Goal: Task Accomplishment & Management: Complete application form

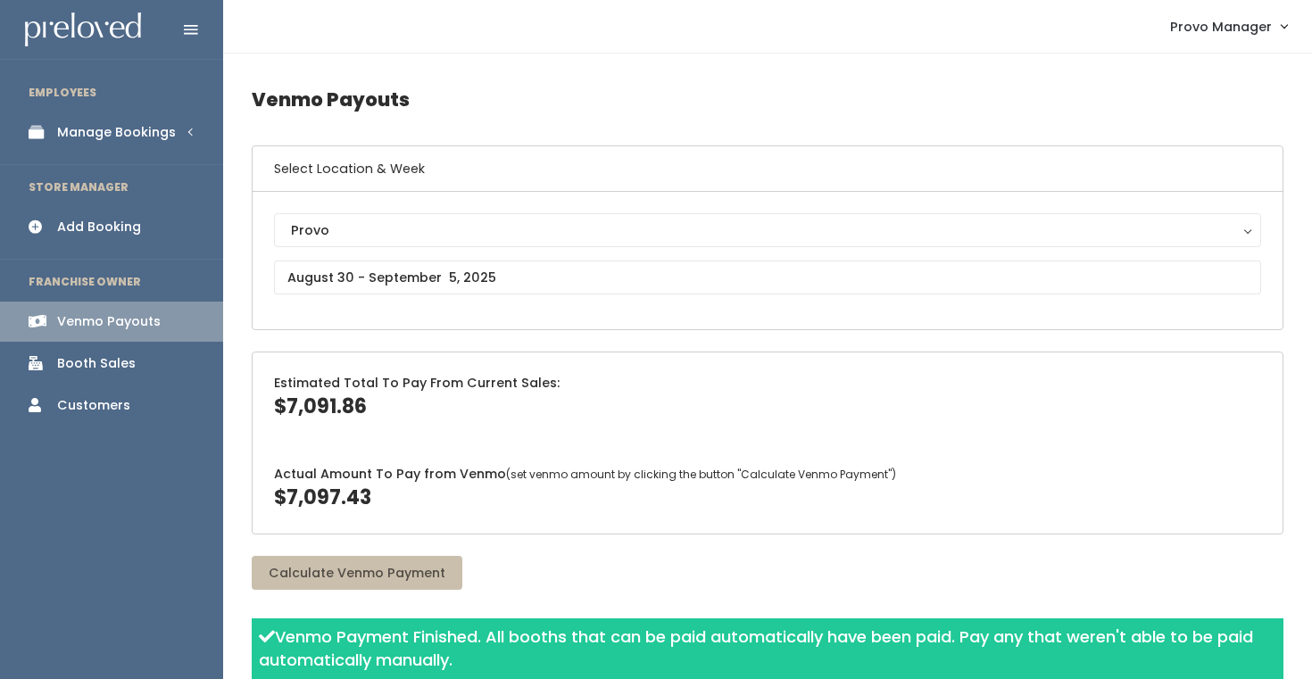
click at [129, 110] on li "EMPLOYEES" at bounding box center [111, 92] width 223 height 37
click at [137, 130] on div "Manage Bookings" at bounding box center [116, 132] width 119 height 19
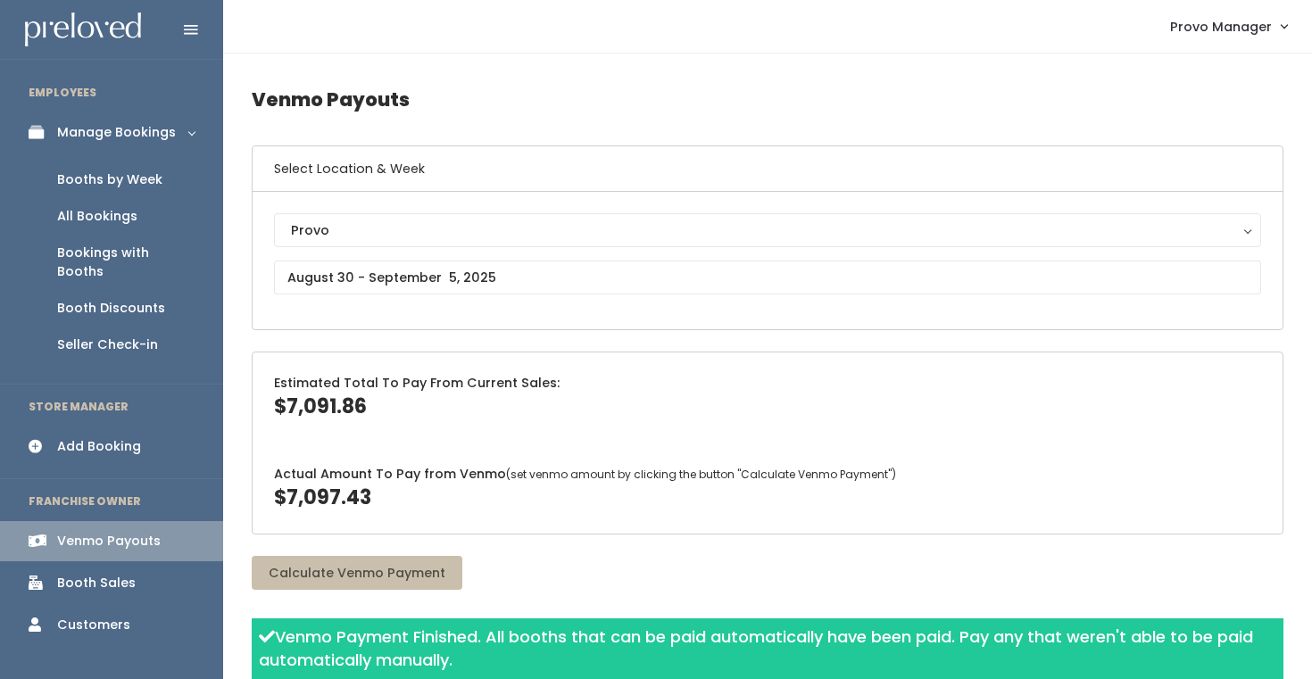
click at [115, 170] on div "Booths by Week" at bounding box center [109, 179] width 105 height 19
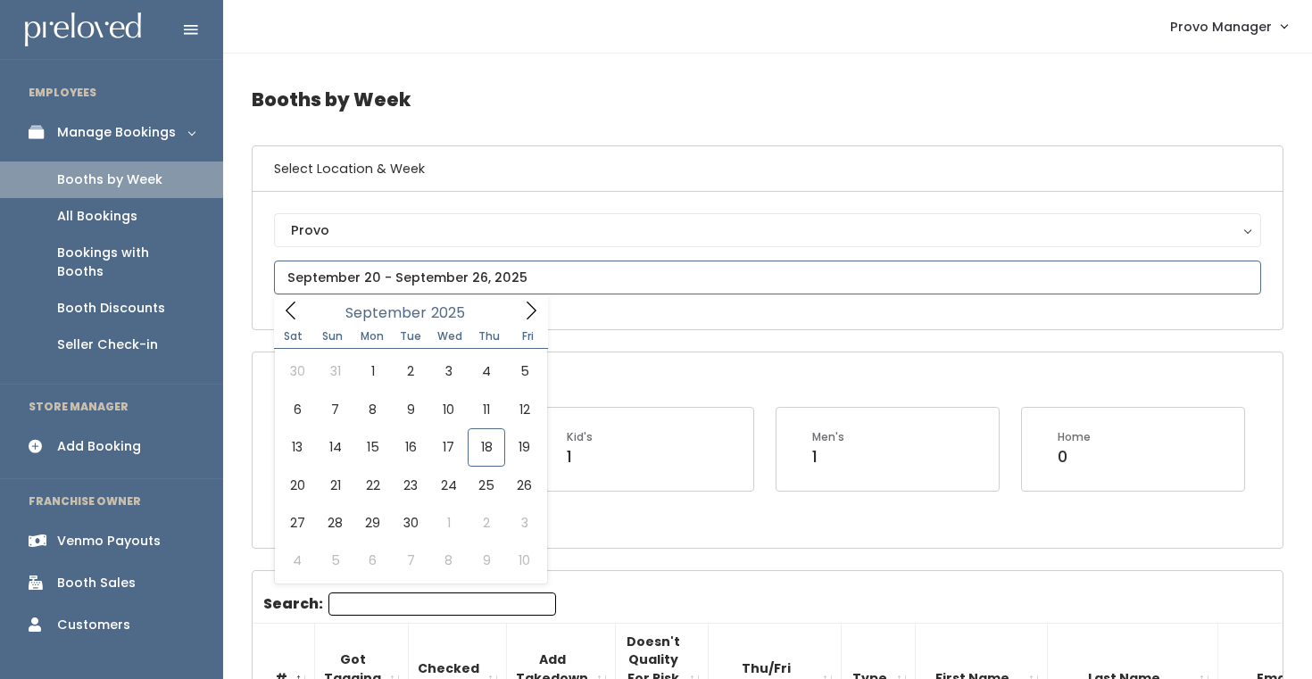
click at [376, 274] on input "text" at bounding box center [767, 278] width 987 height 34
type input "[DATE] to [DATE]"
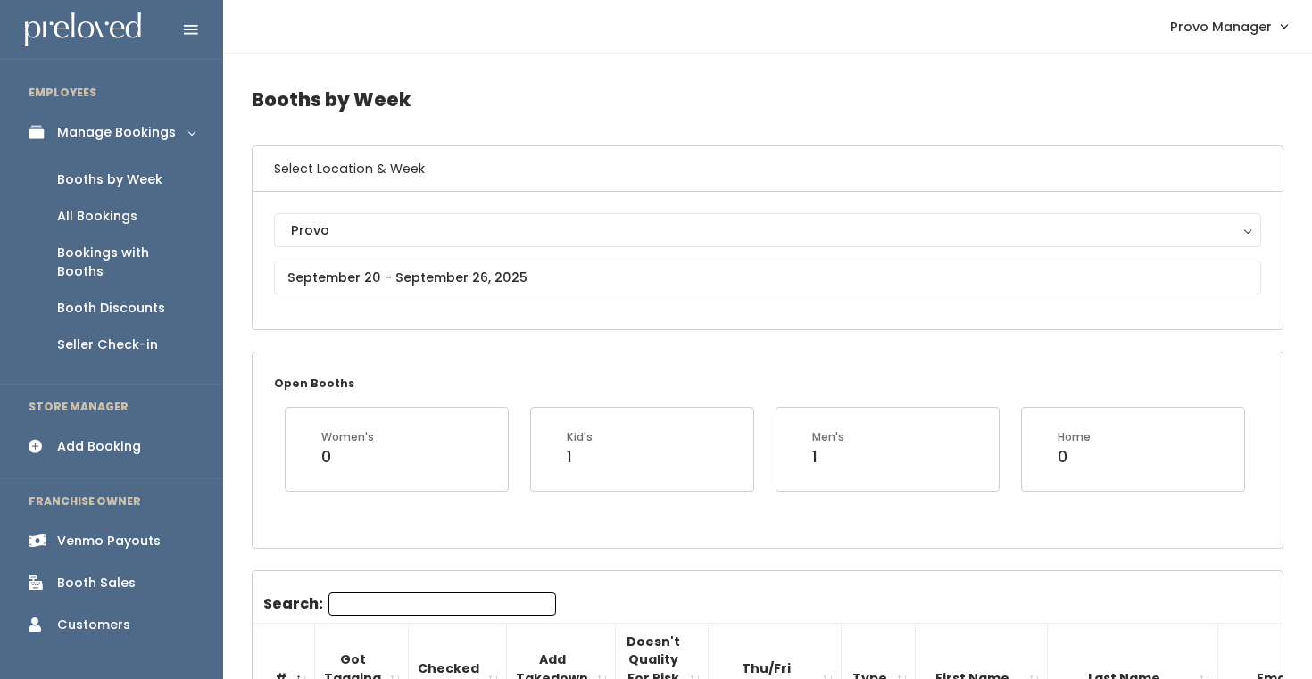
click at [338, 604] on input "Search:" at bounding box center [442, 603] width 228 height 23
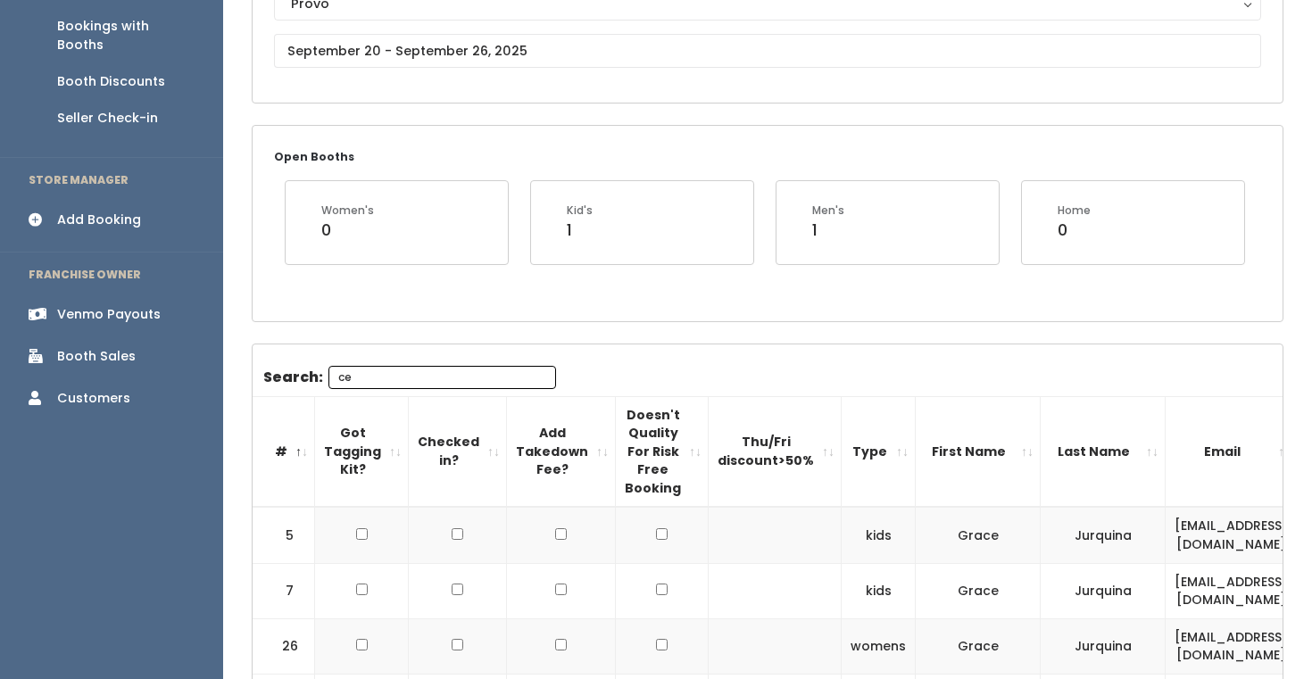
type input "c"
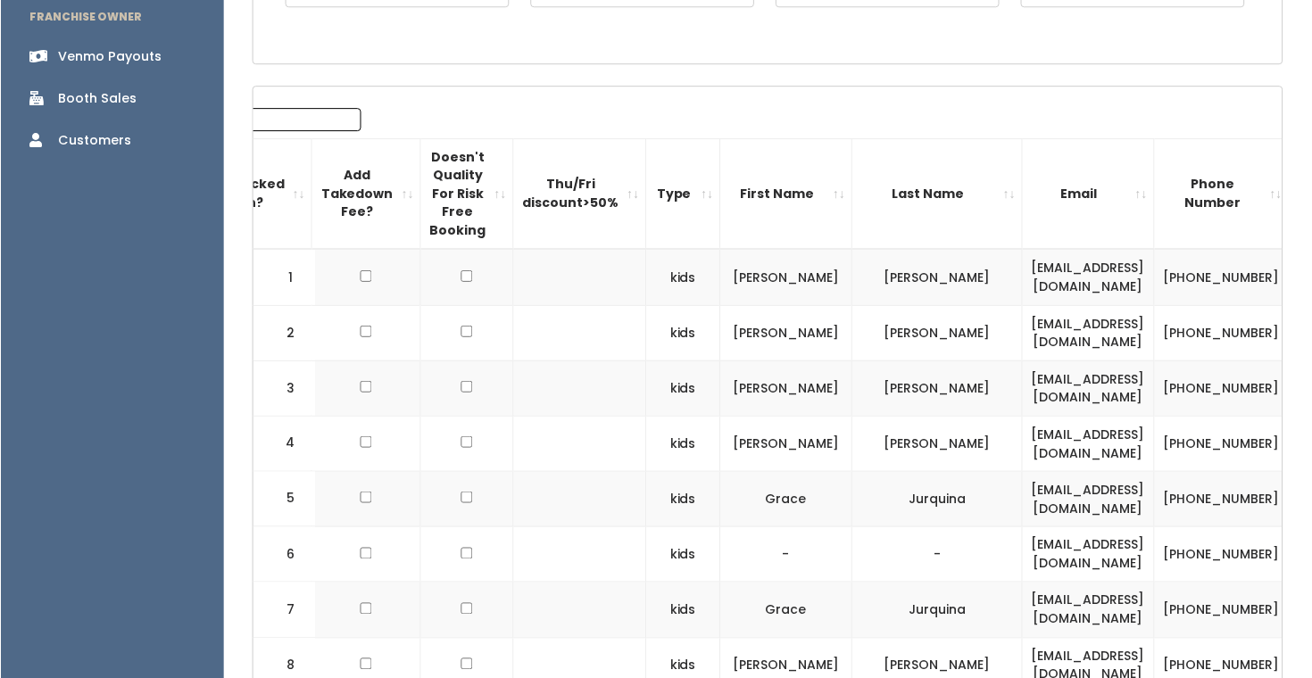
scroll to position [0, 362]
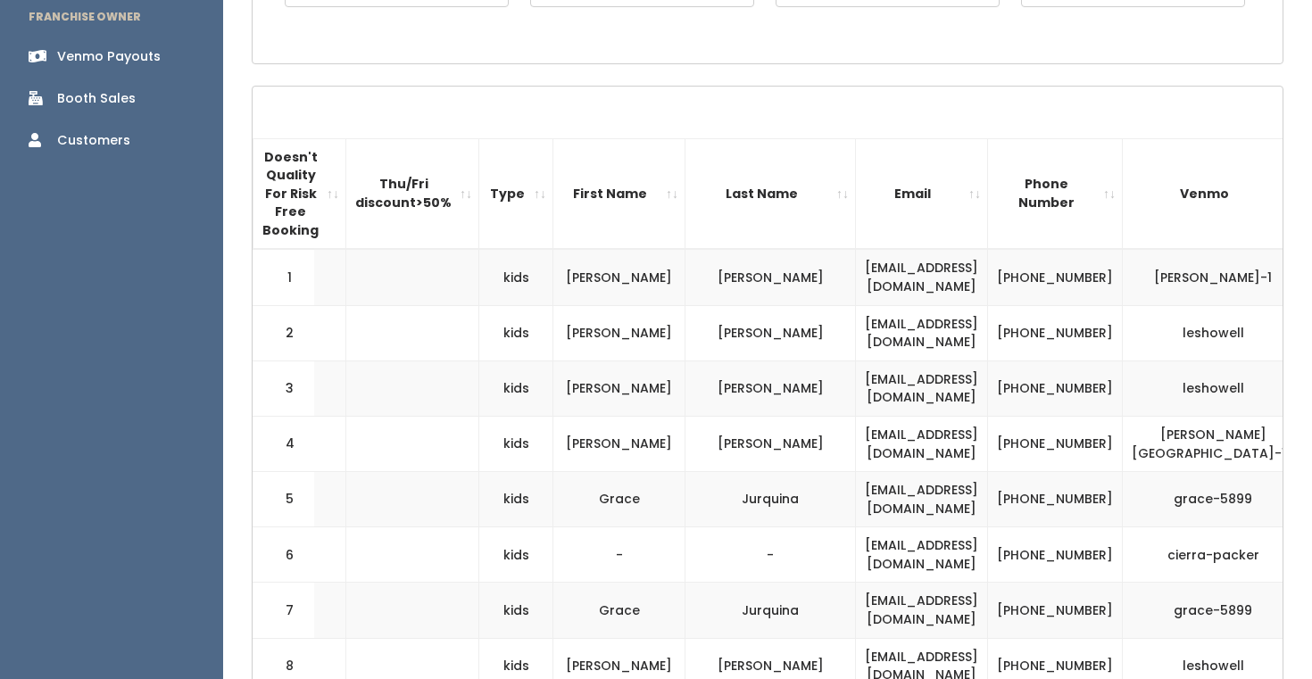
type input "c"
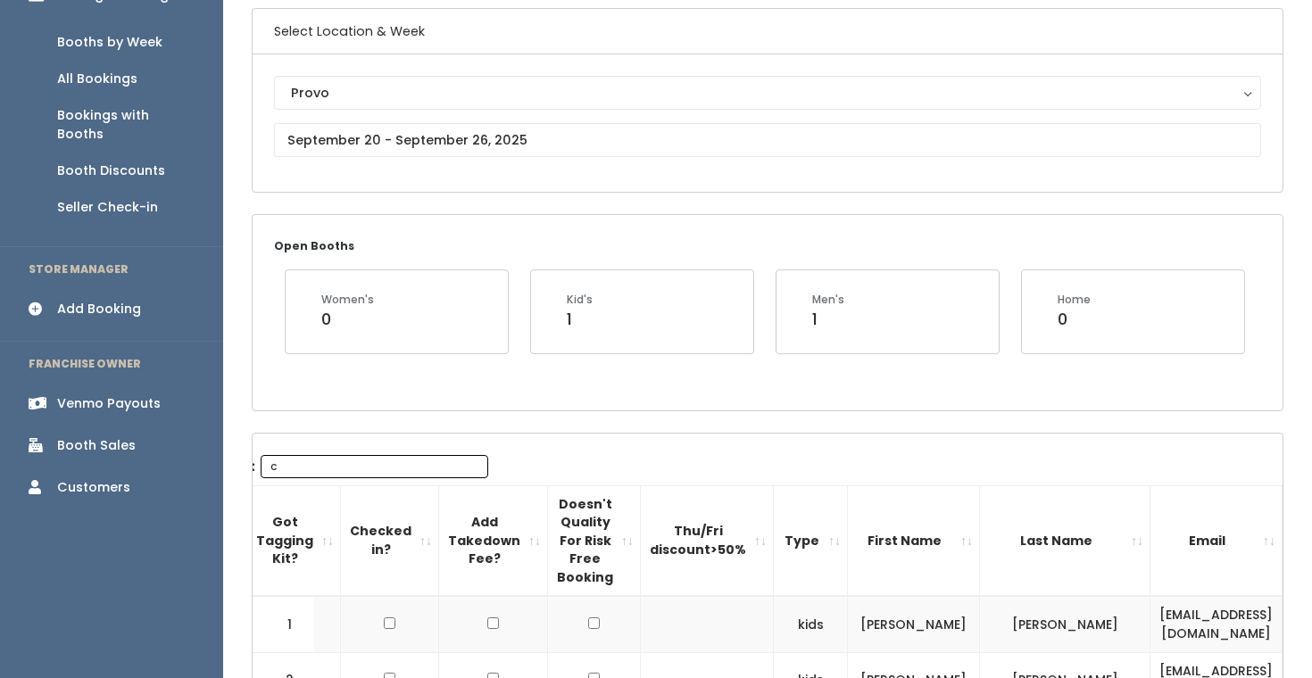
scroll to position [0, 0]
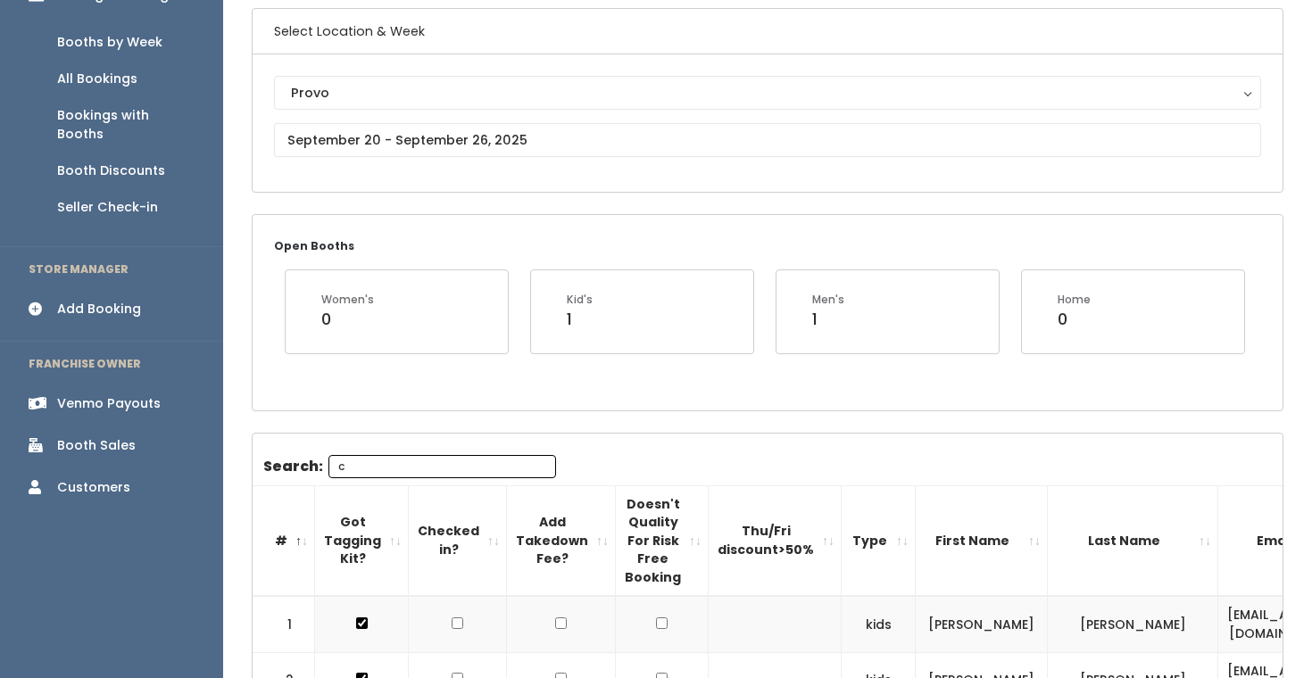
click at [443, 465] on input "c" at bounding box center [442, 466] width 228 height 23
paste input "celine@theandersons.dk"
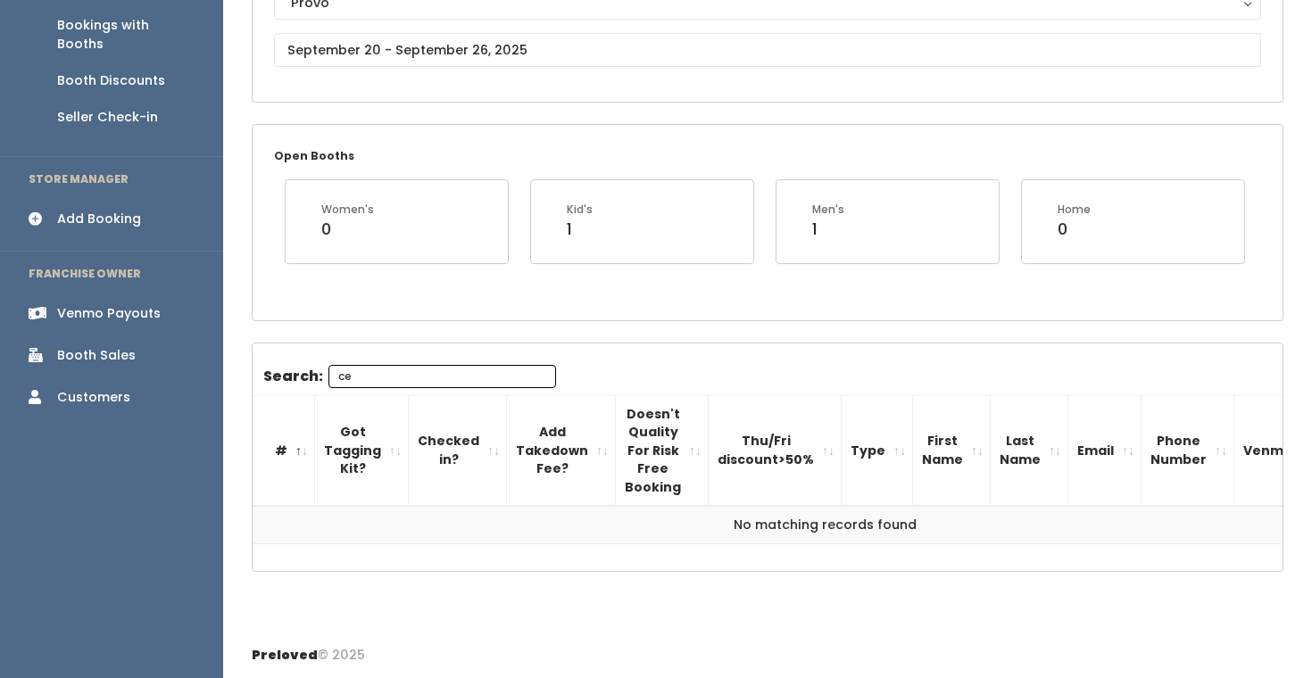
type input "c"
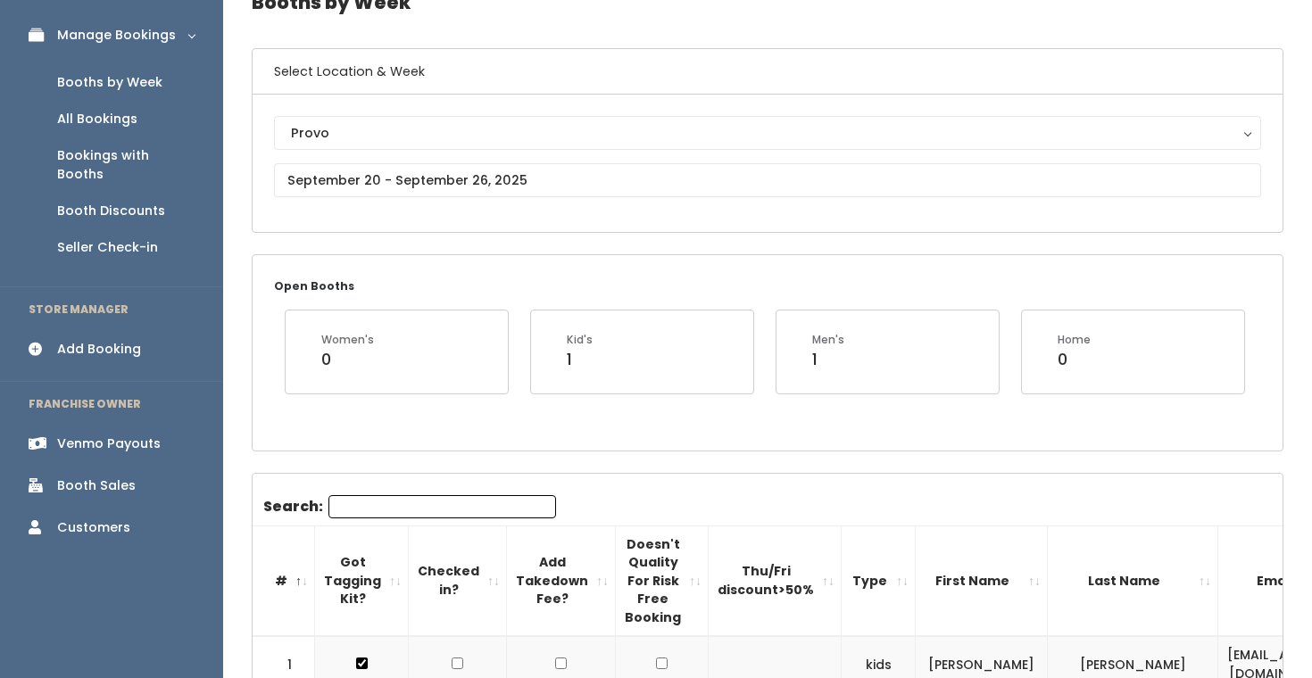
scroll to position [82, 0]
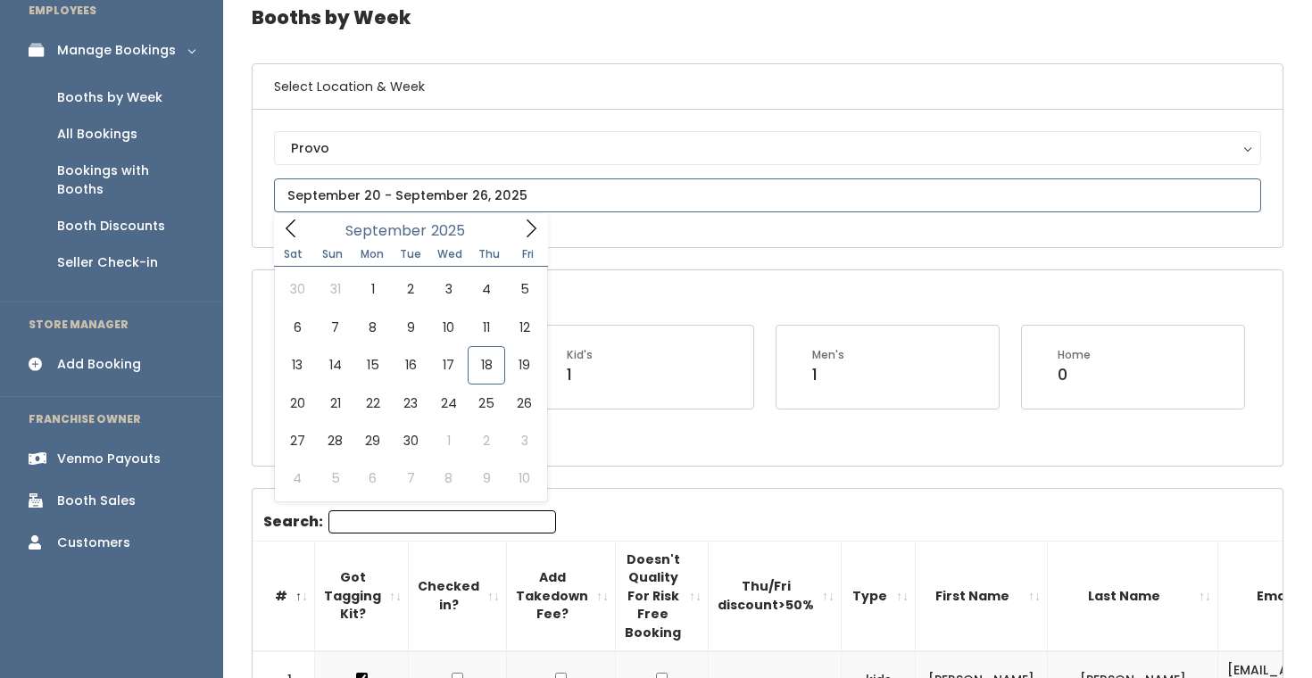
click at [397, 196] on input "text" at bounding box center [767, 195] width 987 height 34
type input "September 20 to September 26"
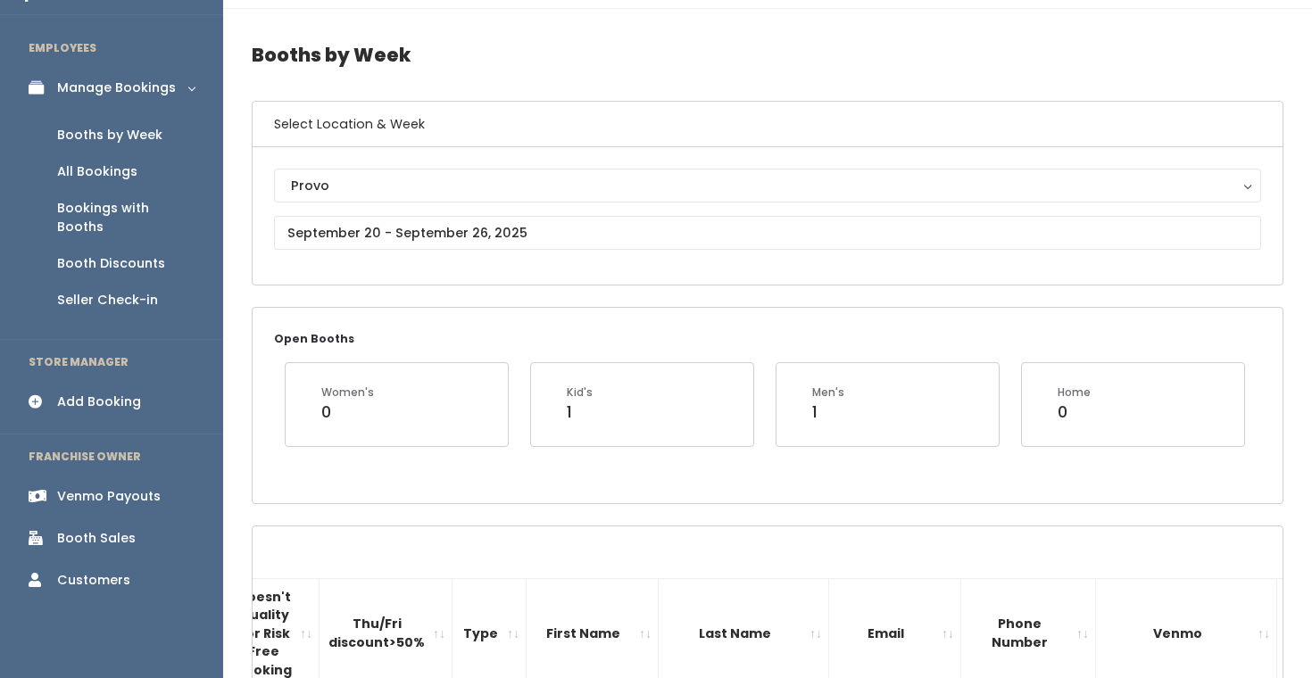
scroll to position [70, 0]
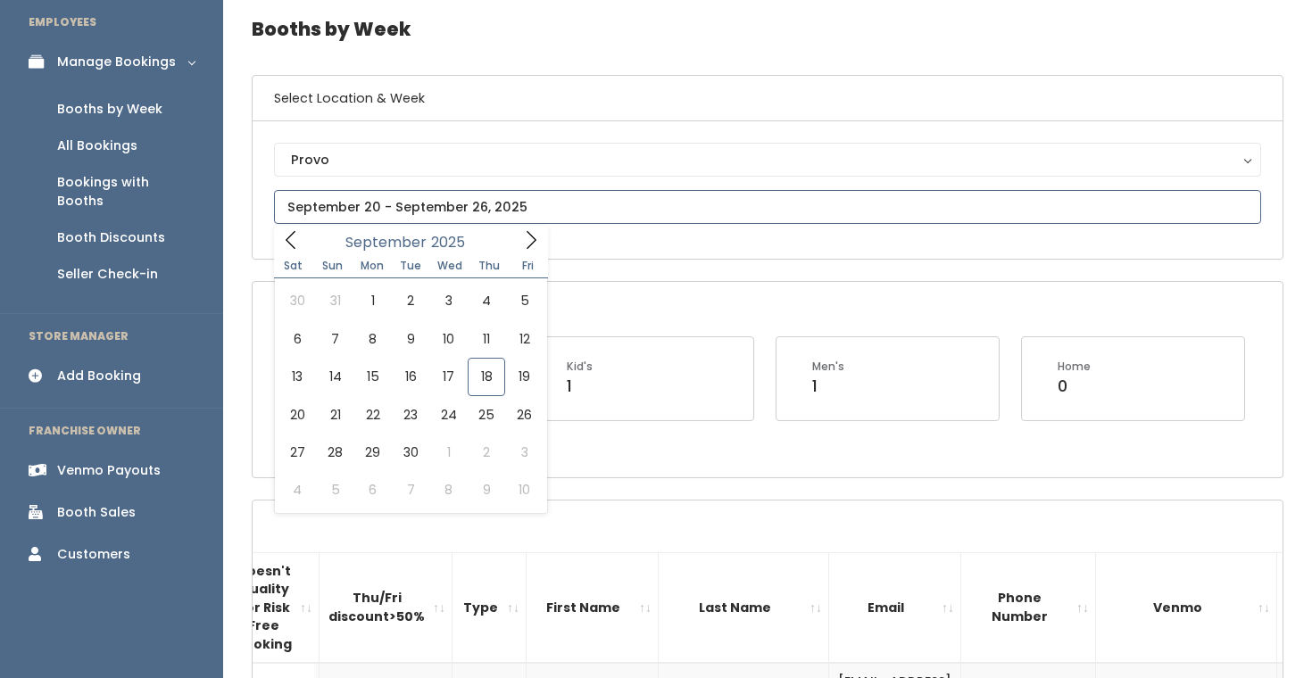
type input "[DATE] to [DATE]"
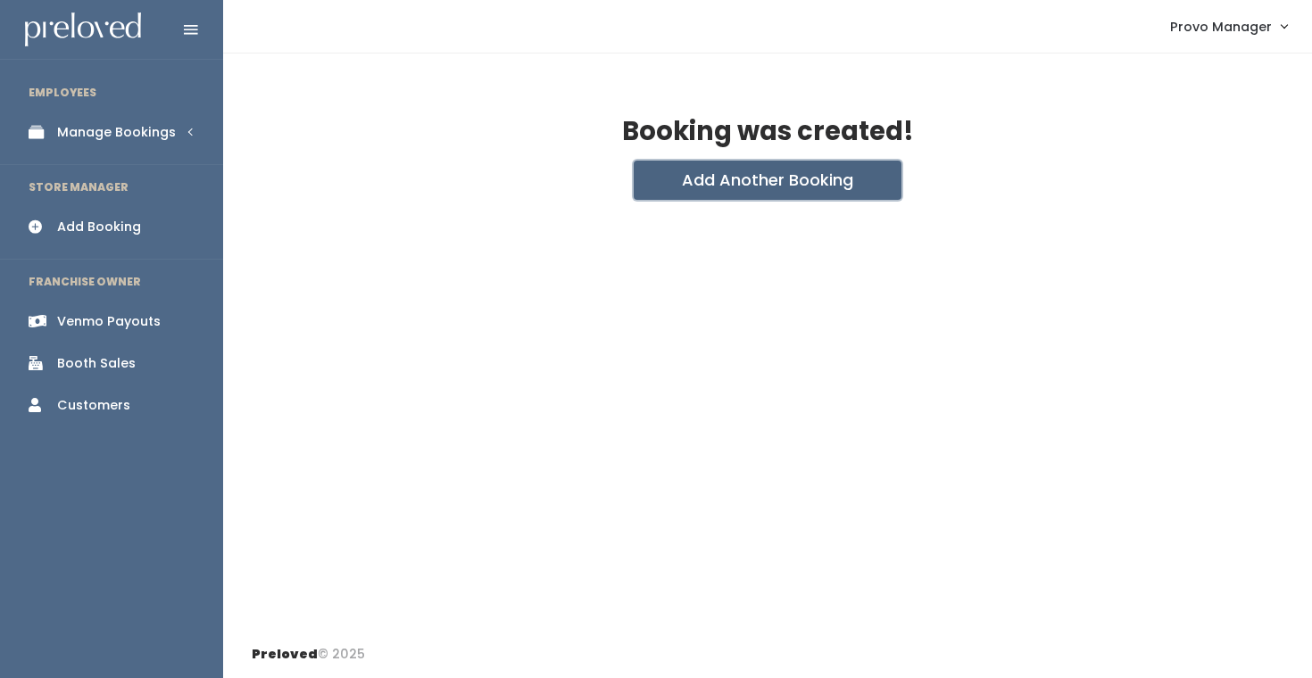
click at [755, 179] on button "Add Another Booking" at bounding box center [768, 180] width 268 height 39
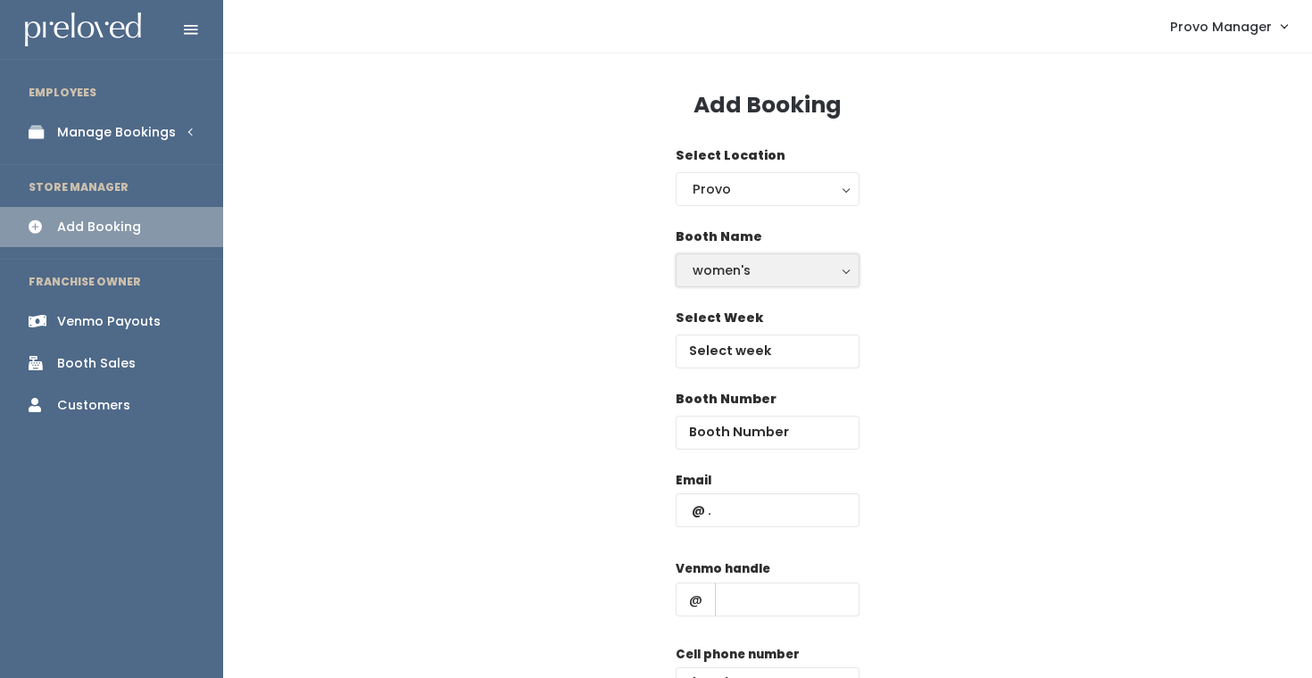
click at [744, 276] on div "women's" at bounding box center [767, 271] width 150 height 20
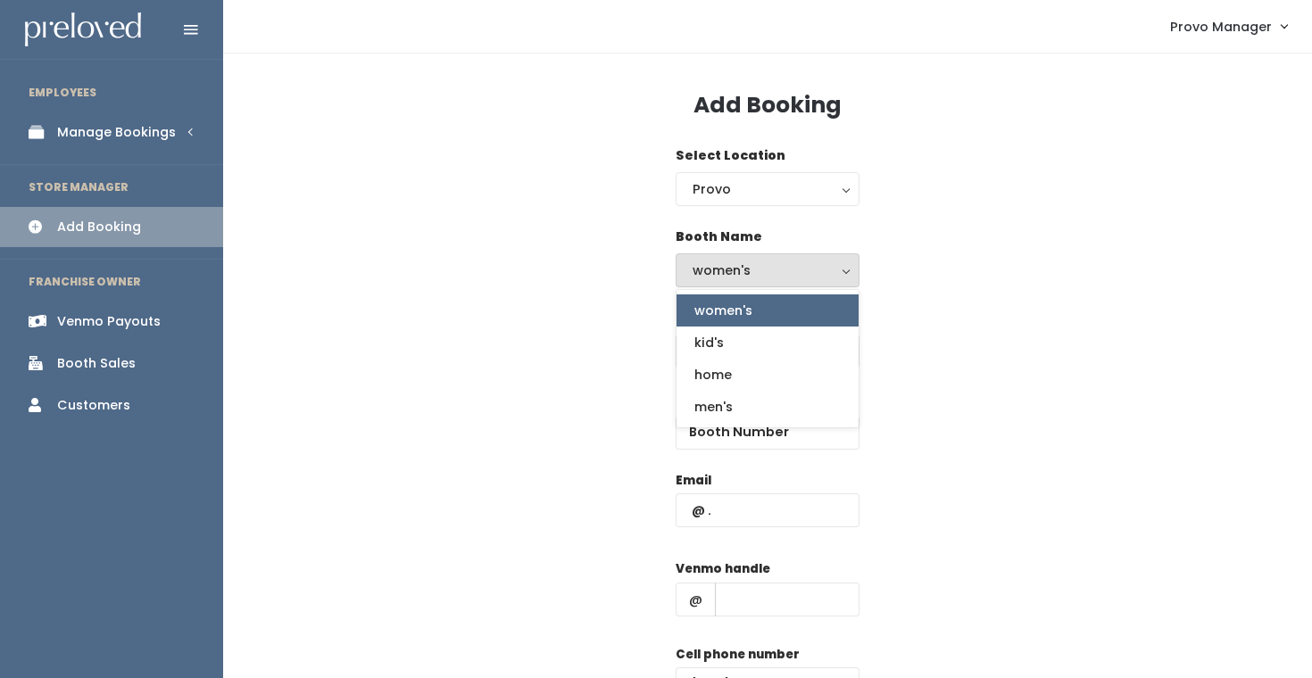
click at [980, 323] on div "Select Week" at bounding box center [768, 349] width 1032 height 81
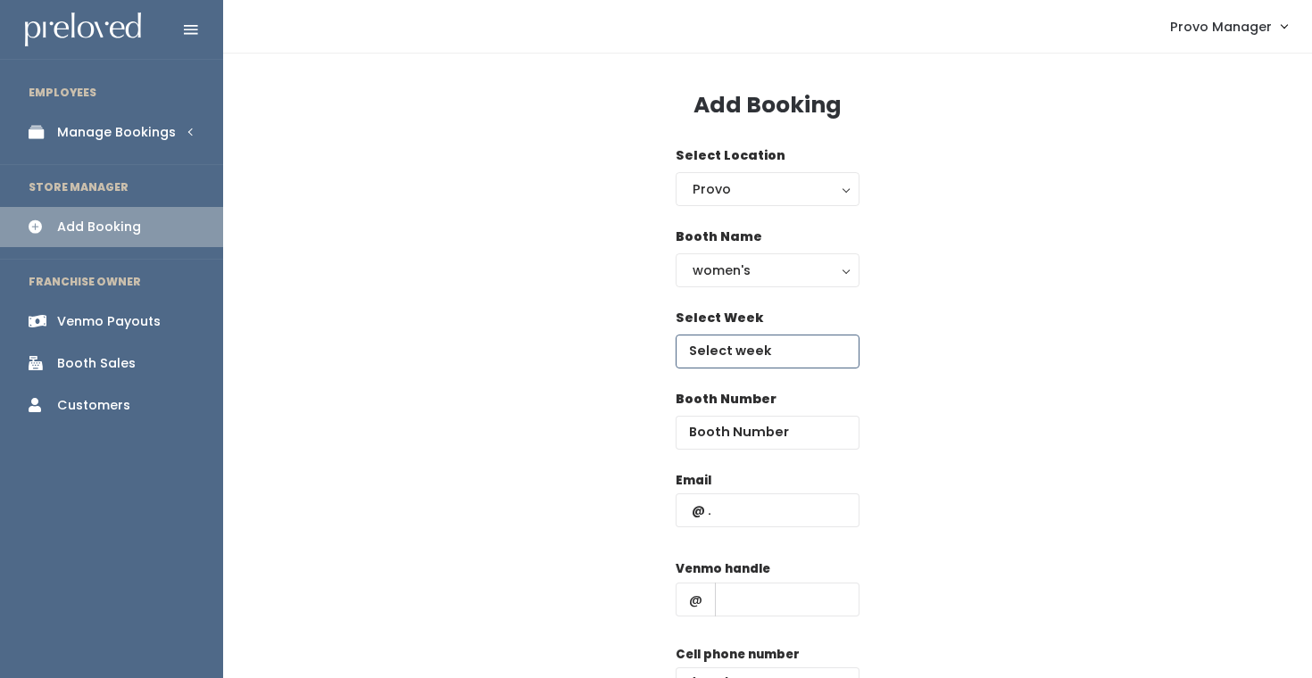
click at [775, 345] on input "text" at bounding box center [767, 352] width 184 height 34
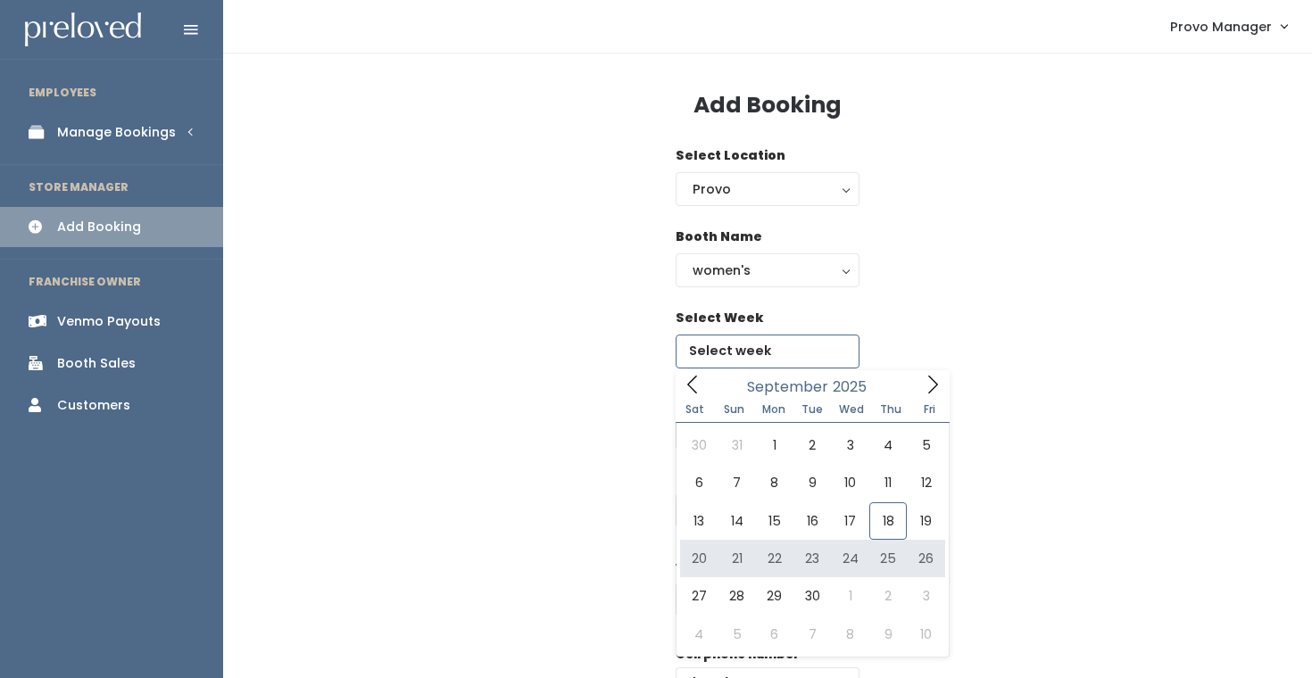
type input "September 20 to September 26"
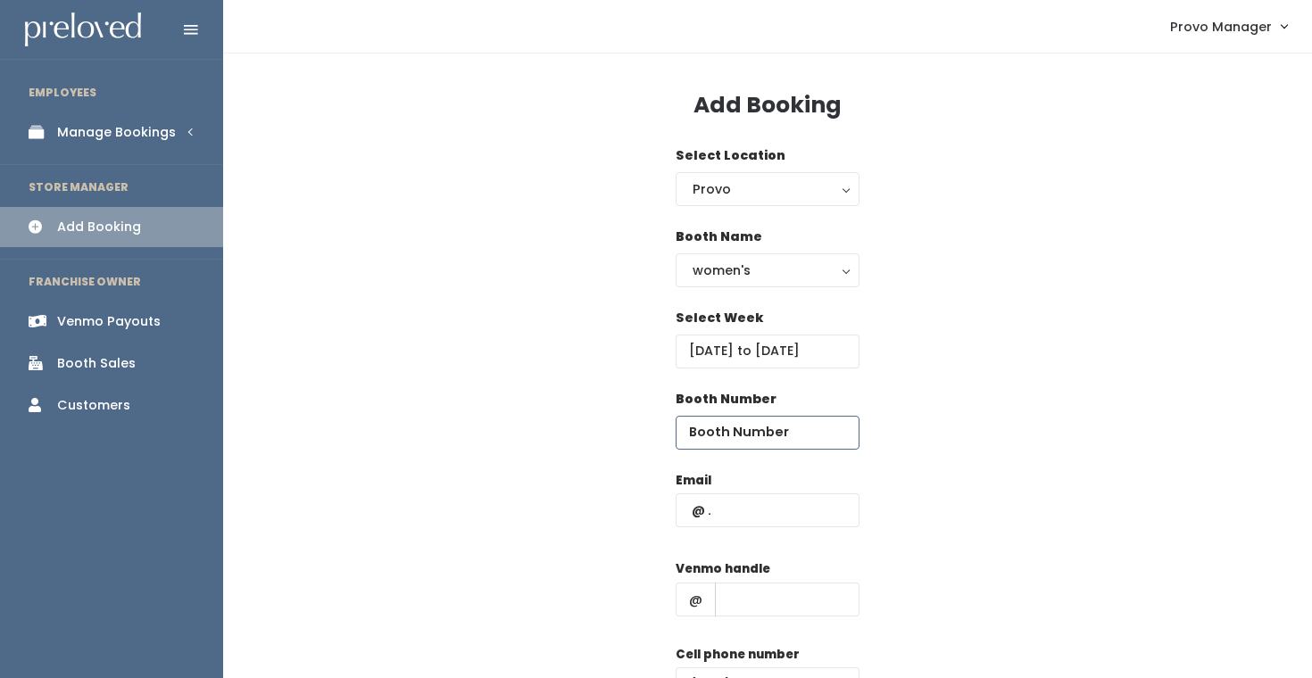
click at [738, 424] on input "number" at bounding box center [767, 433] width 184 height 34
click at [737, 510] on input "text" at bounding box center [767, 510] width 184 height 34
paste input "celine@theandersons.dk"
type input "celine@theandersons.dk"
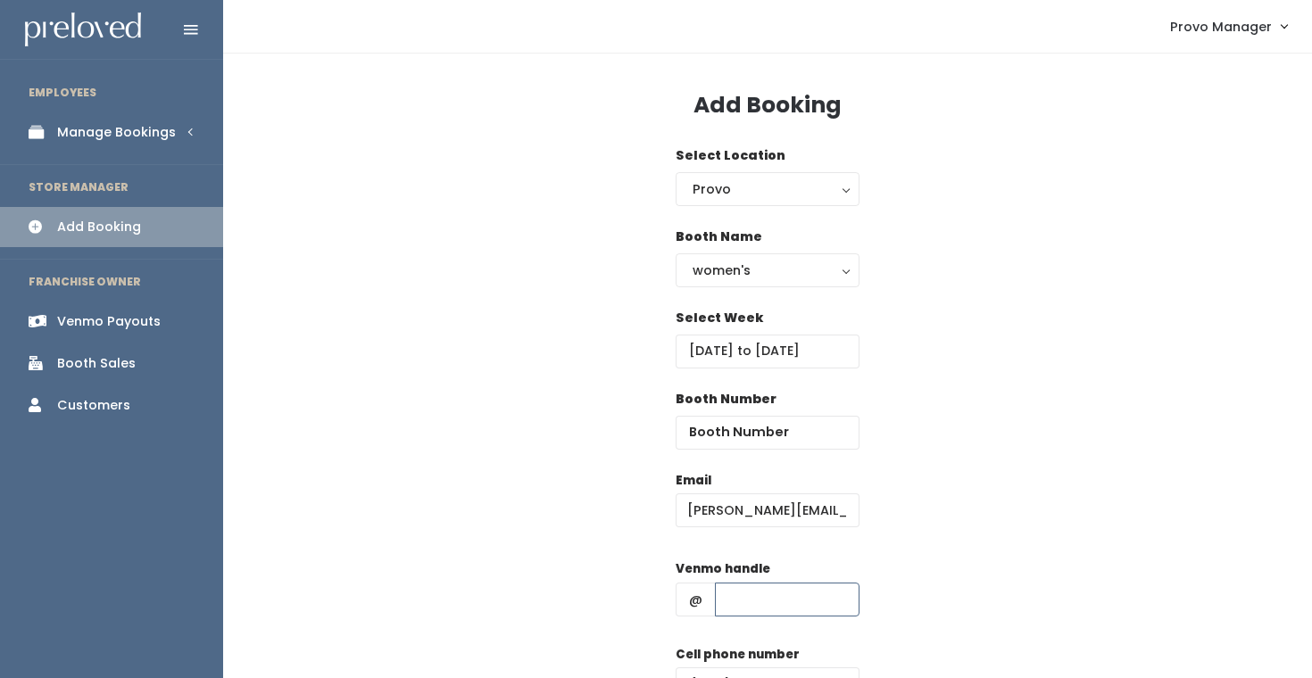
scroll to position [0, 0]
click at [778, 593] on input "text" at bounding box center [787, 600] width 145 height 34
type input "d"
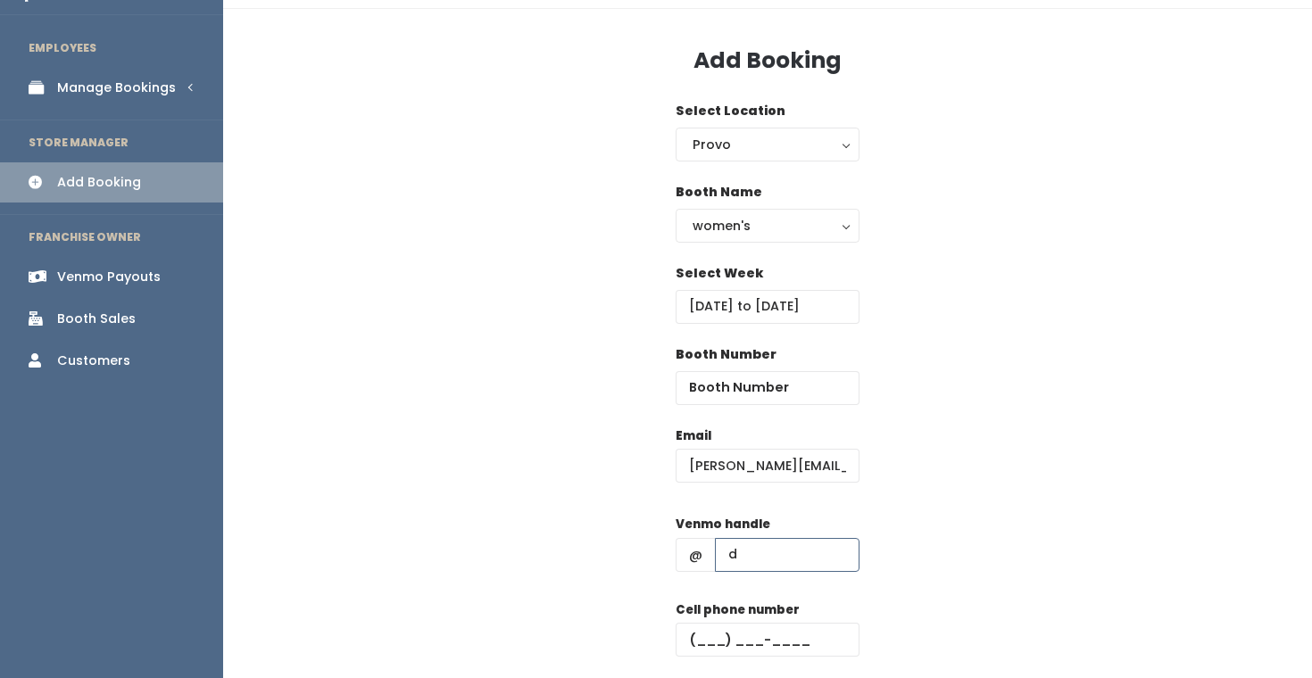
scroll to position [49, 0]
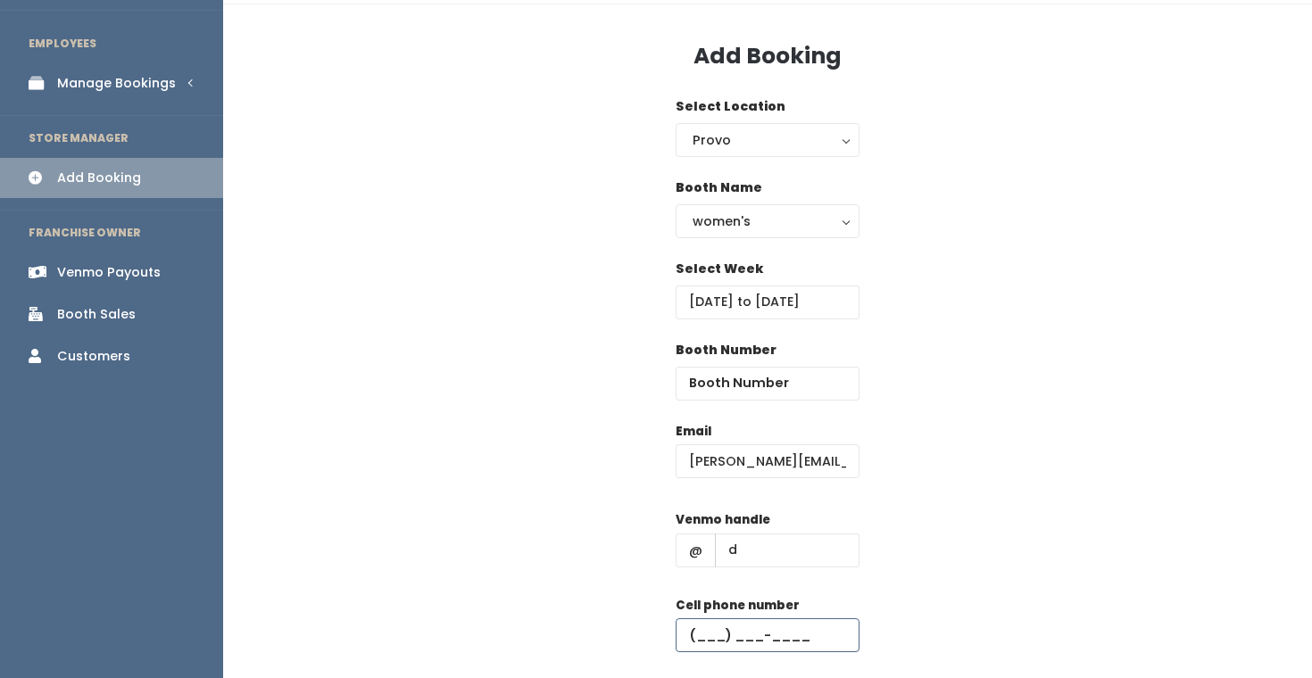
click at [802, 631] on input "text" at bounding box center [767, 635] width 184 height 34
type input "[PHONE_NUMBER]"
click at [742, 388] on input "number" at bounding box center [767, 384] width 184 height 34
type input "12"
click at [988, 436] on div "Email celine@theandersons.dk Venmo handle @ d Cell phone number (555) 555-5555 …" at bounding box center [768, 579] width 1032 height 315
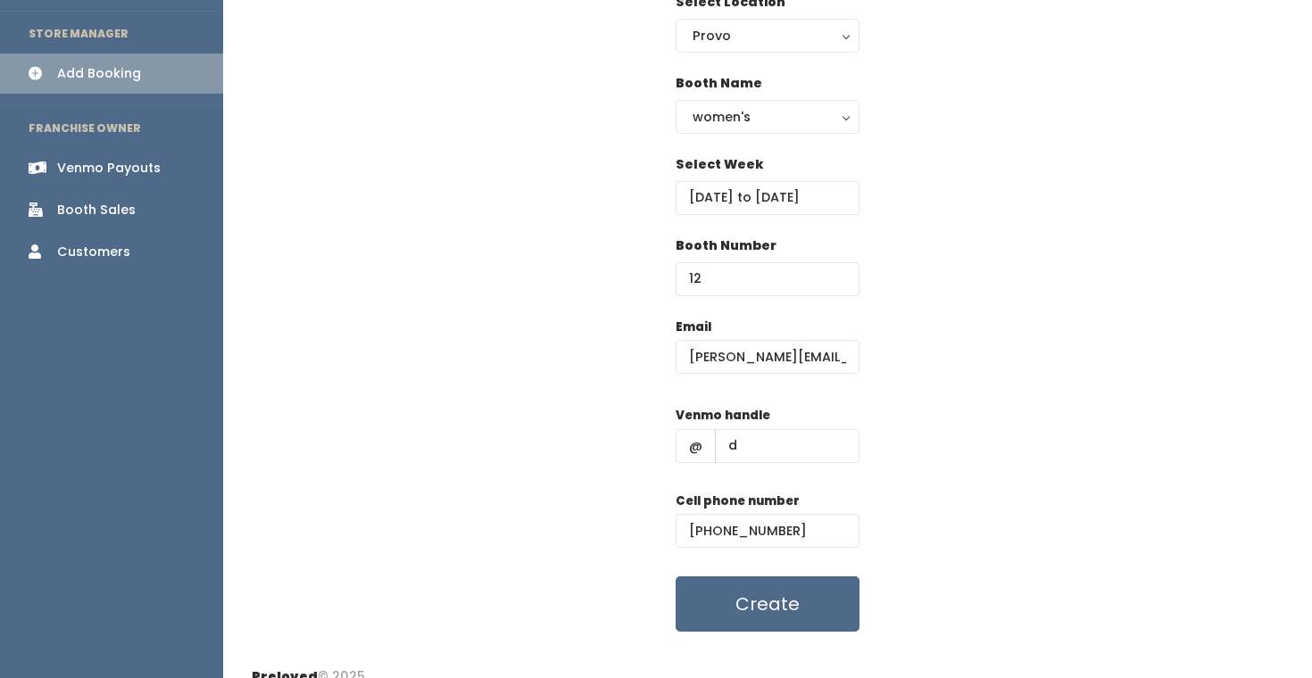
scroll to position [176, 0]
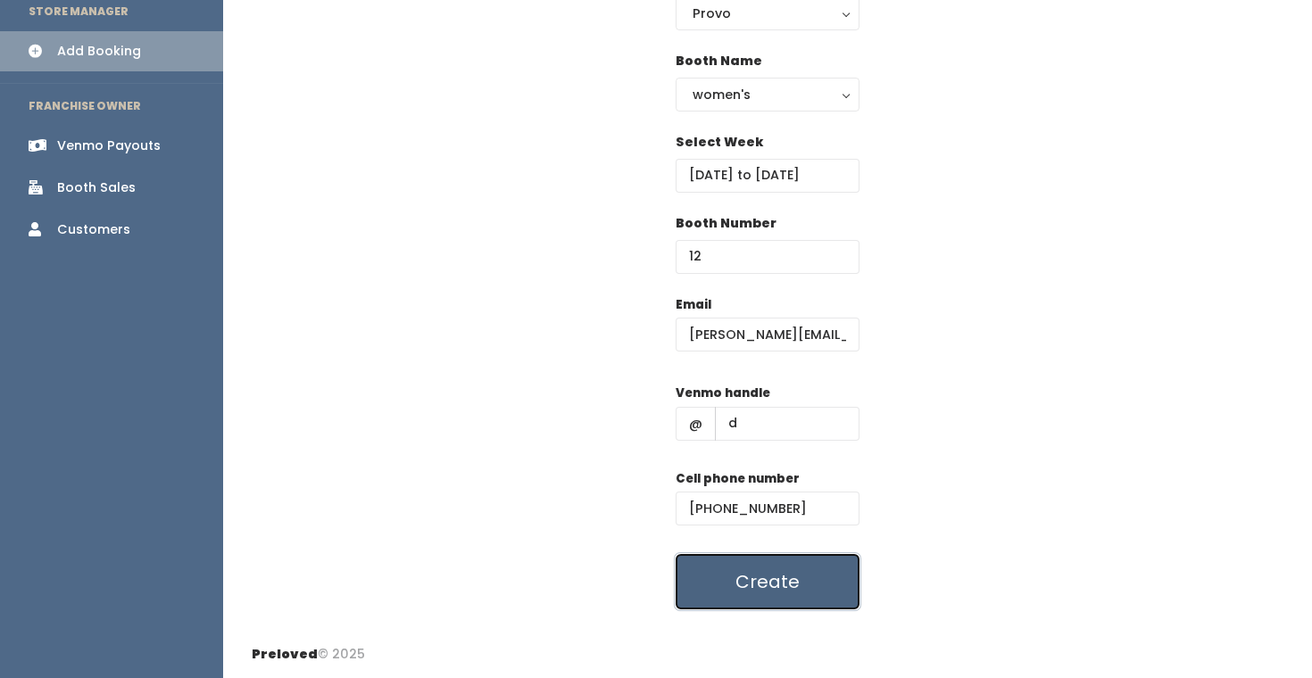
click at [759, 572] on button "Create" at bounding box center [767, 581] width 184 height 55
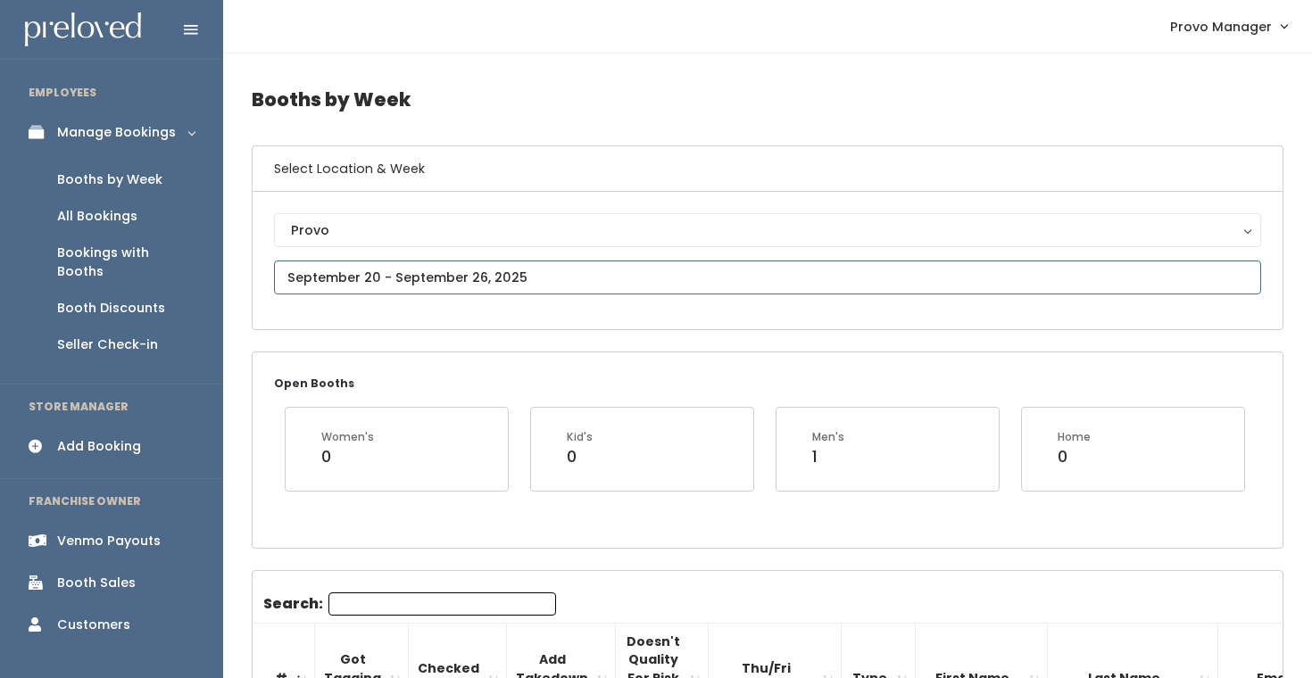
click at [428, 283] on input "text" at bounding box center [767, 278] width 987 height 34
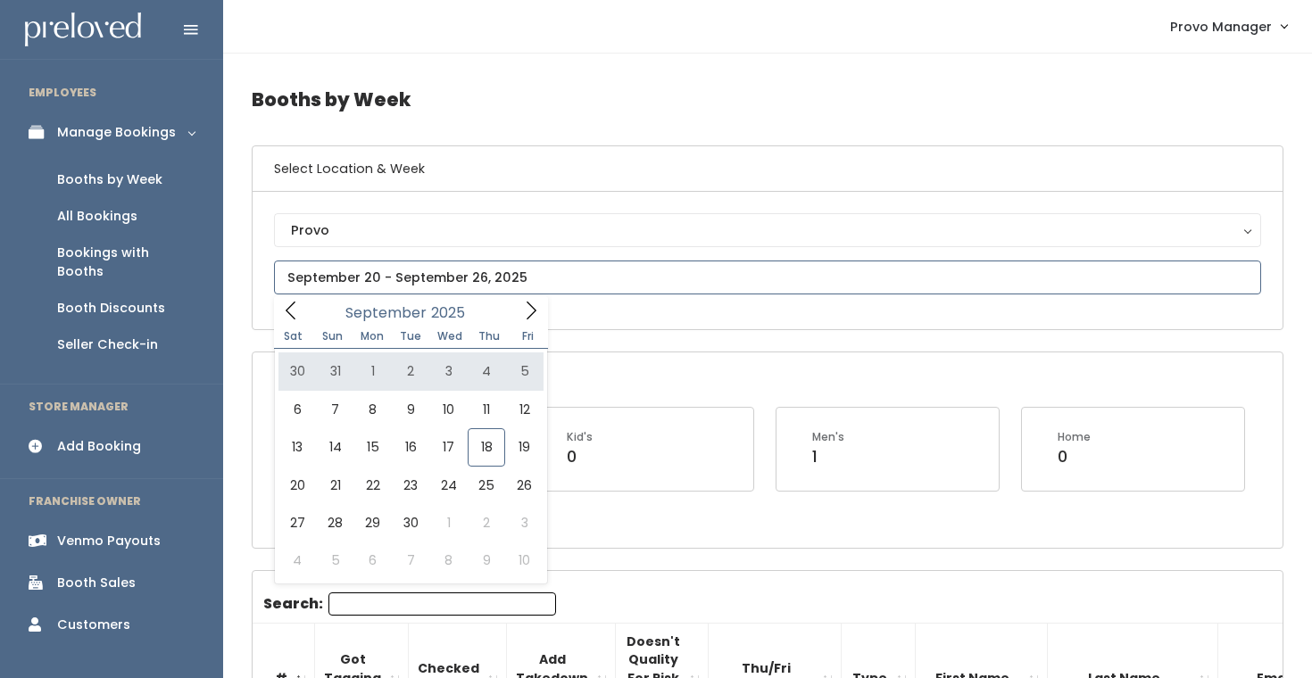
click at [538, 306] on icon at bounding box center [531, 311] width 20 height 20
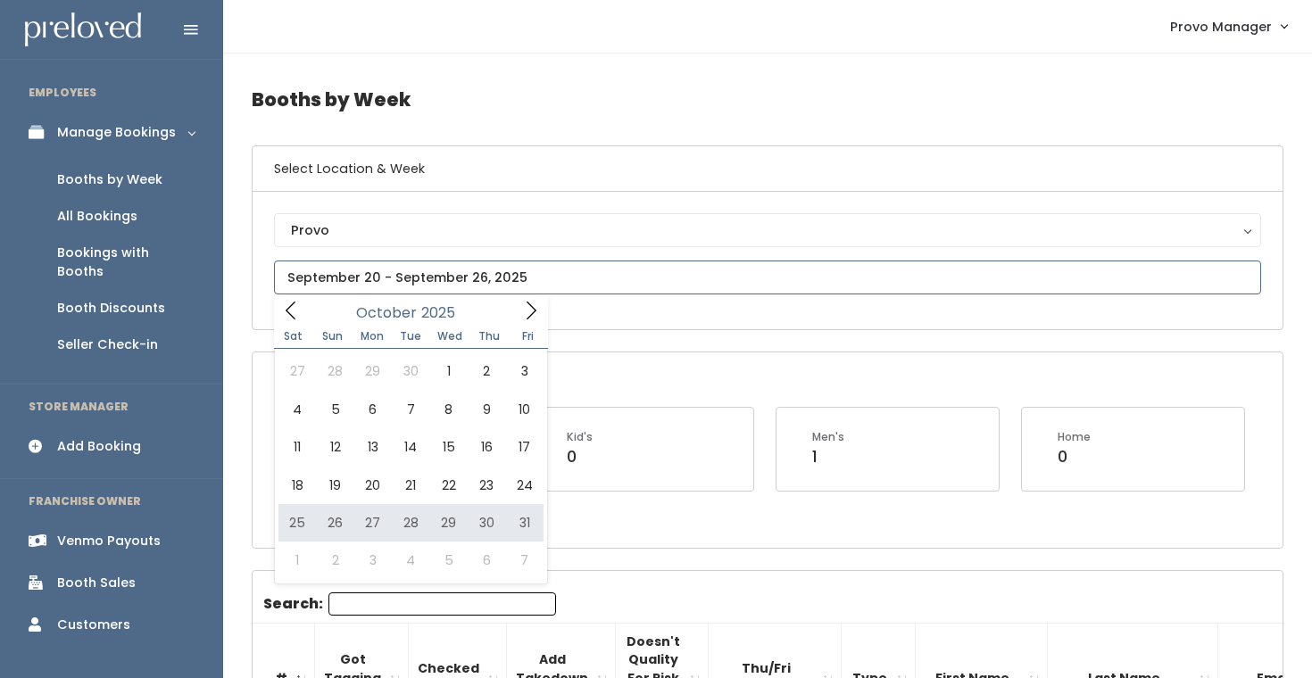
type input "[DATE] to [DATE]"
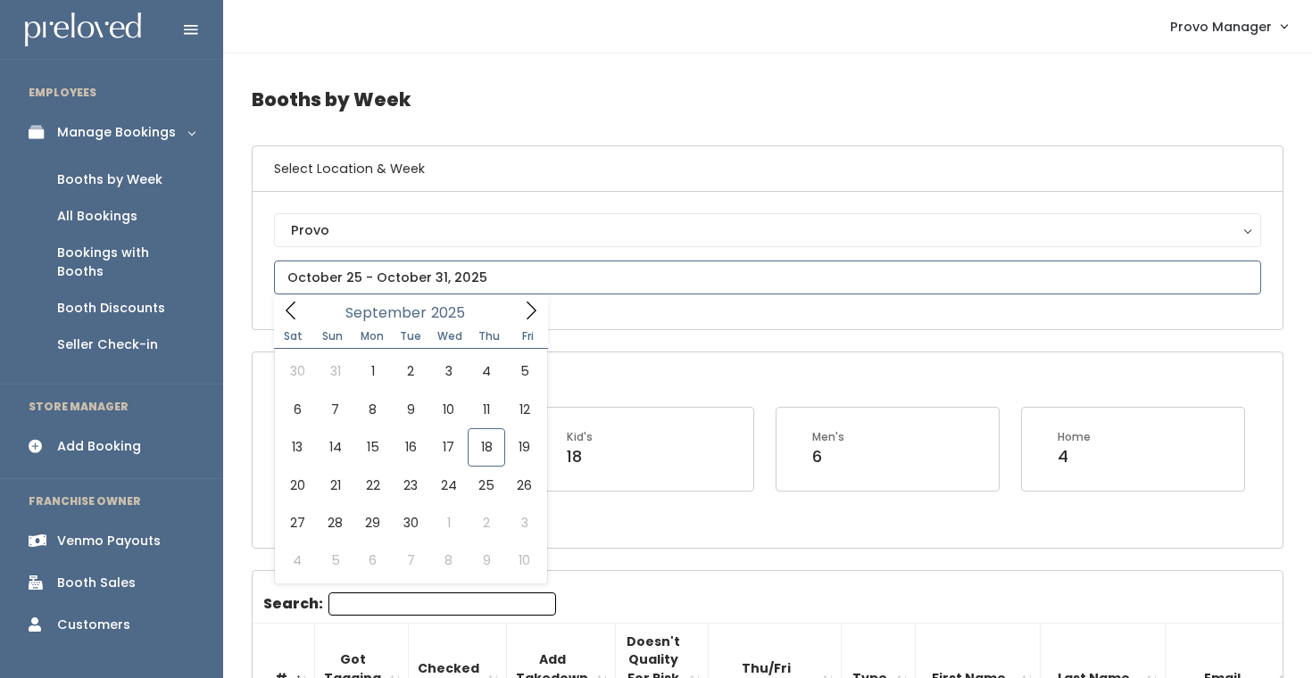
click at [449, 277] on input "text" at bounding box center [767, 278] width 987 height 34
click at [526, 320] on icon at bounding box center [531, 311] width 20 height 20
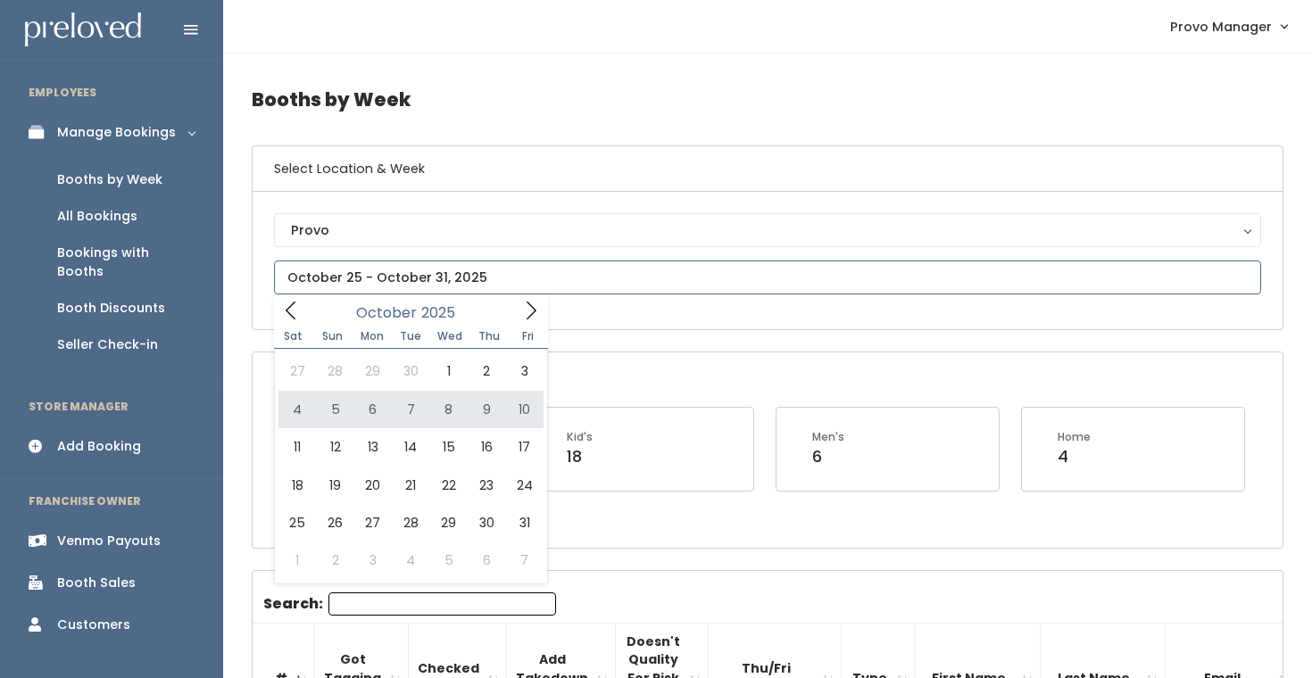
type input "October 4 to October 10"
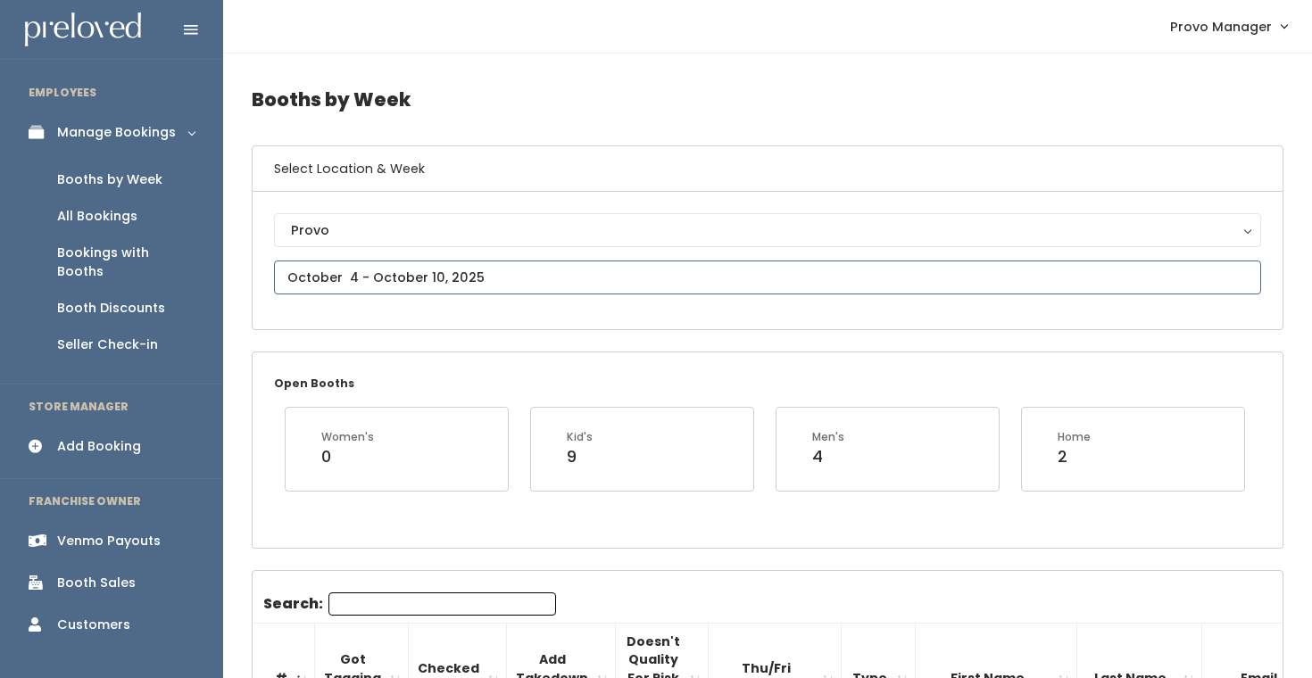
click at [481, 278] on input "text" at bounding box center [767, 278] width 987 height 34
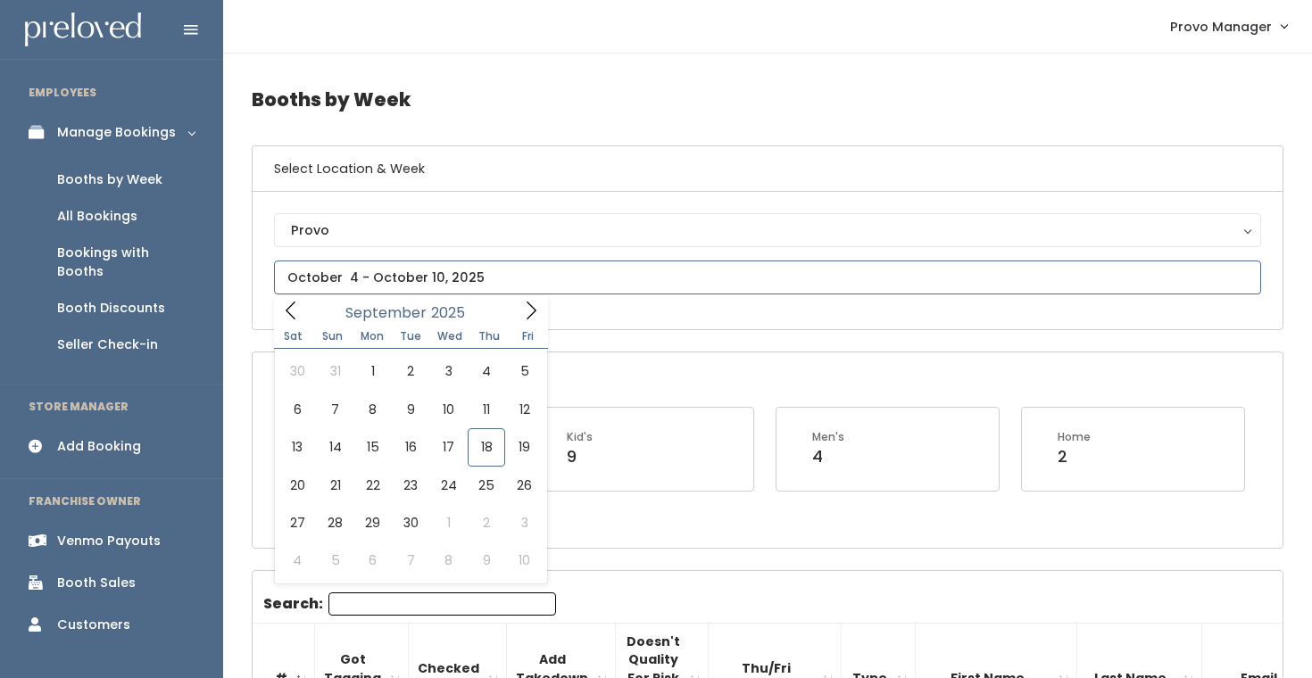
click at [528, 309] on icon at bounding box center [531, 311] width 20 height 20
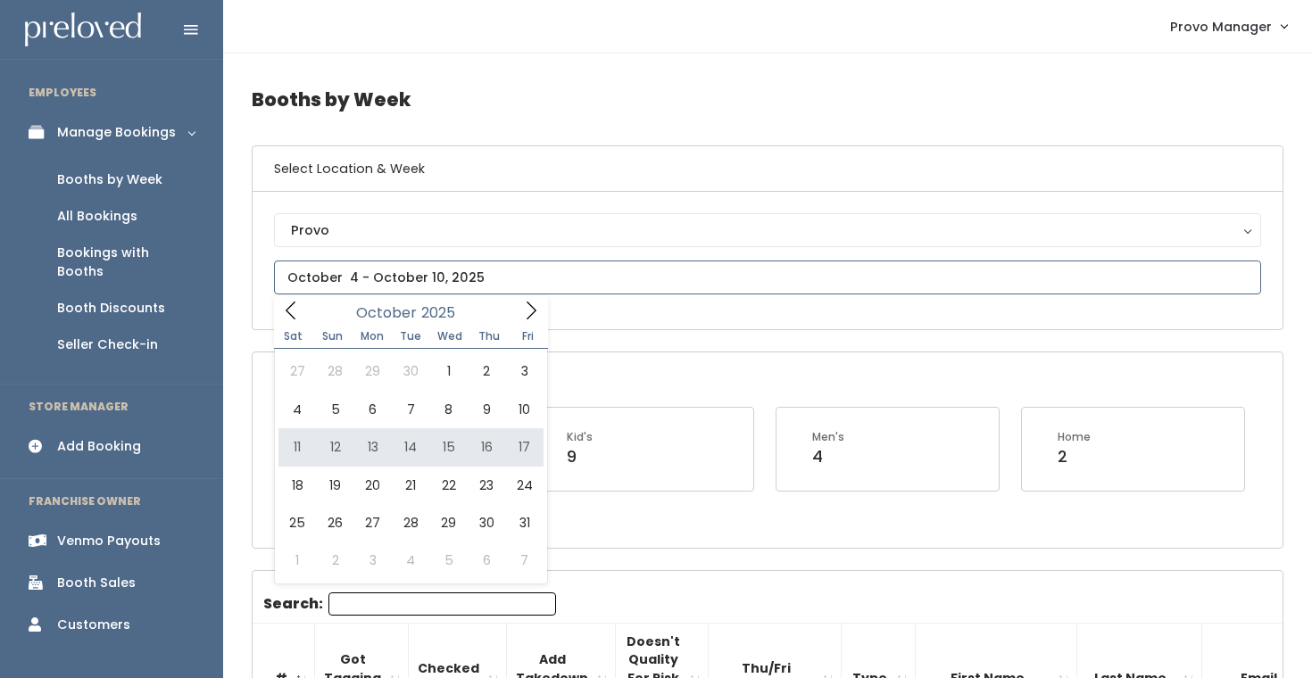
type input "October 11 to October 17"
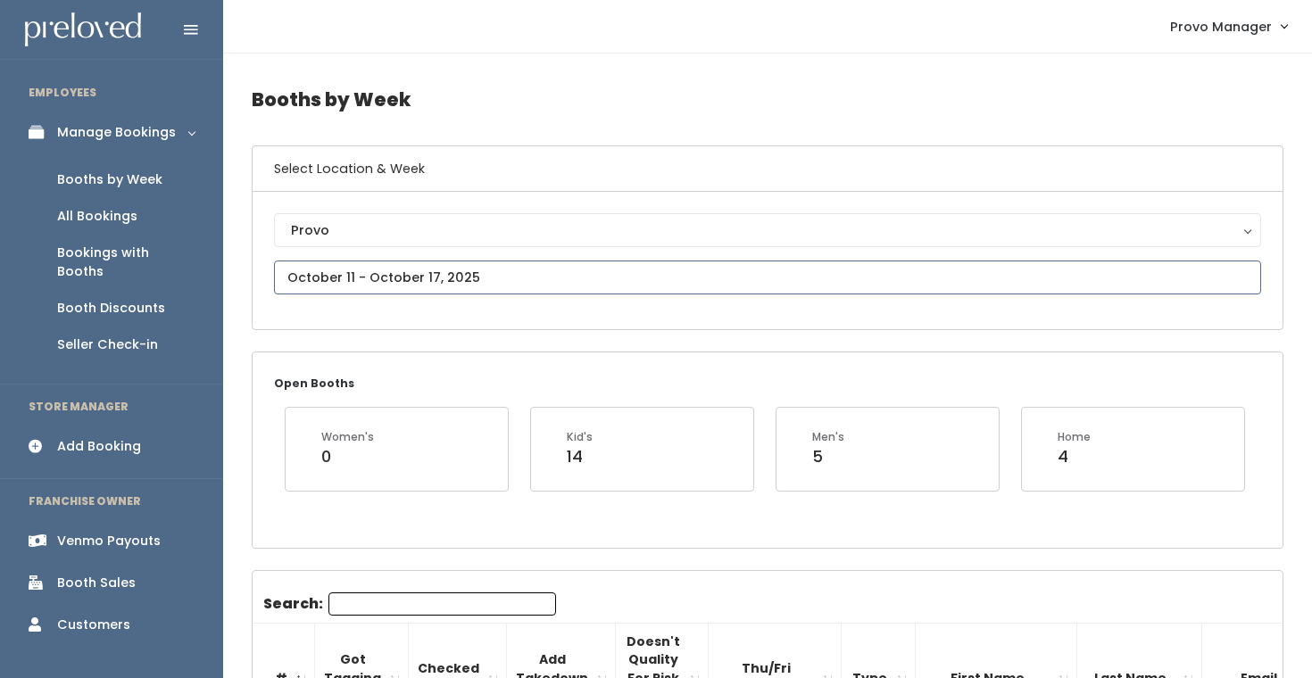
click at [468, 276] on input "text" at bounding box center [767, 278] width 987 height 34
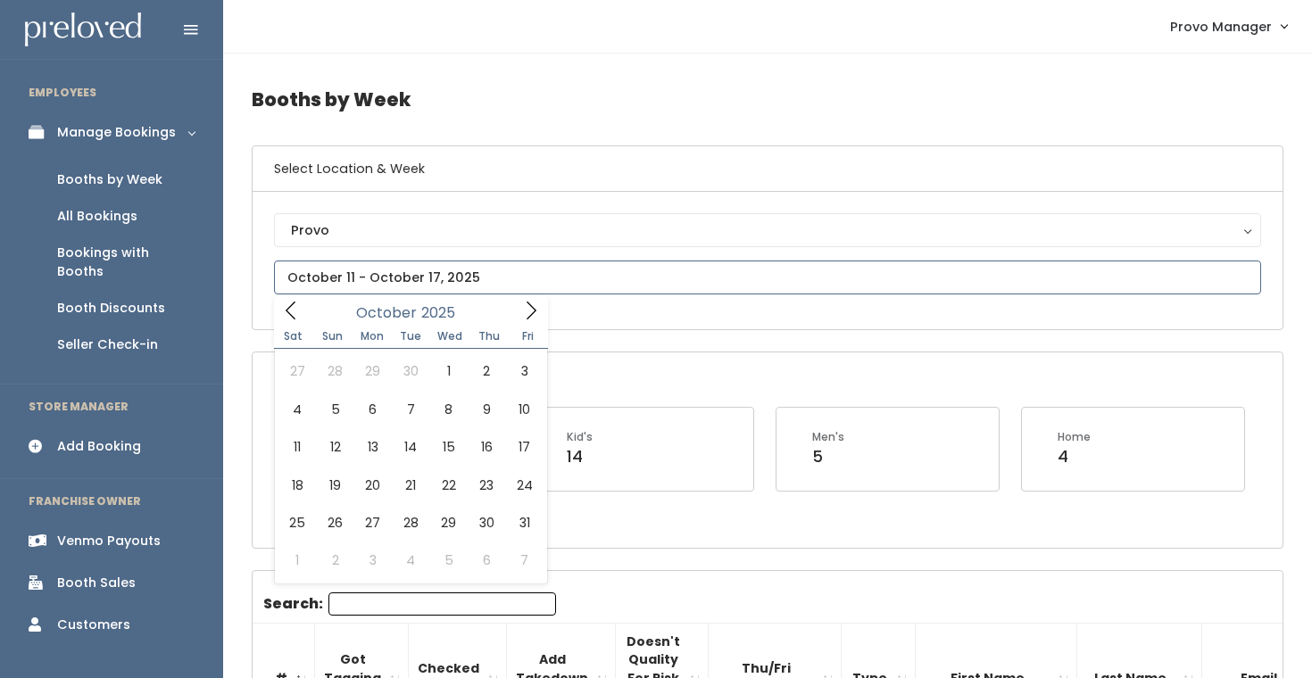
click at [532, 311] on icon at bounding box center [531, 311] width 20 height 20
type input "[DATE] to [DATE]"
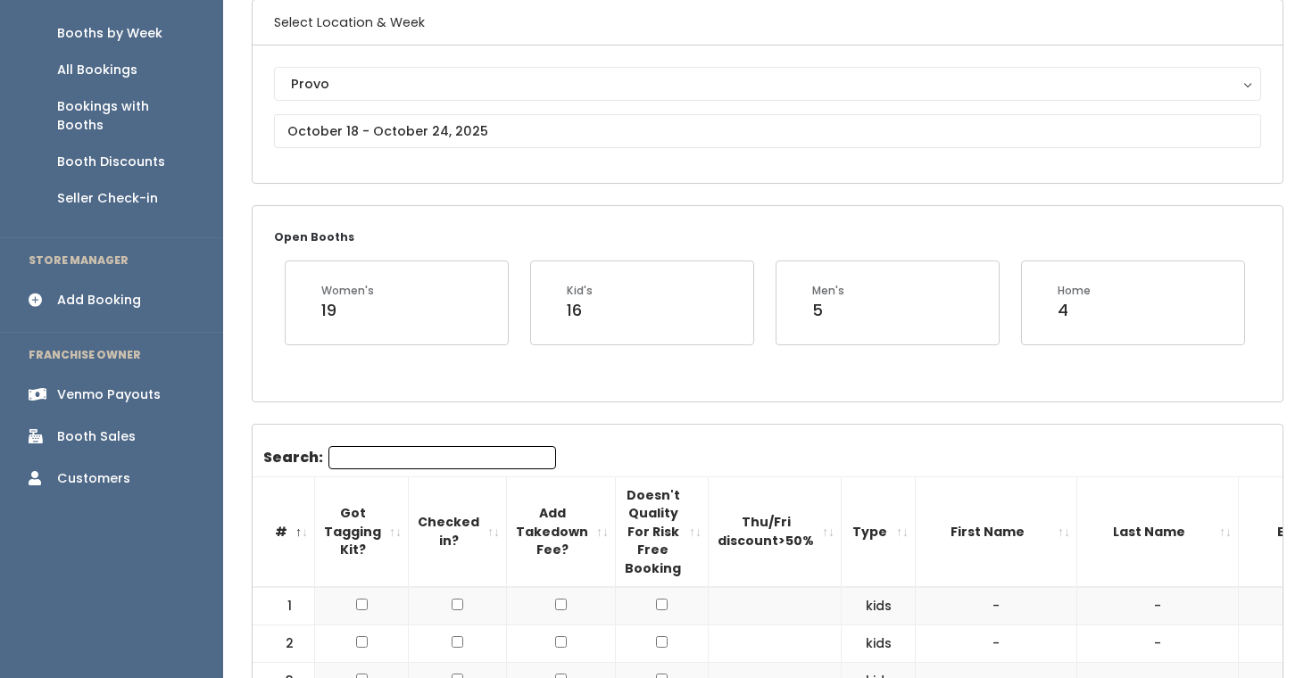
scroll to position [164, 0]
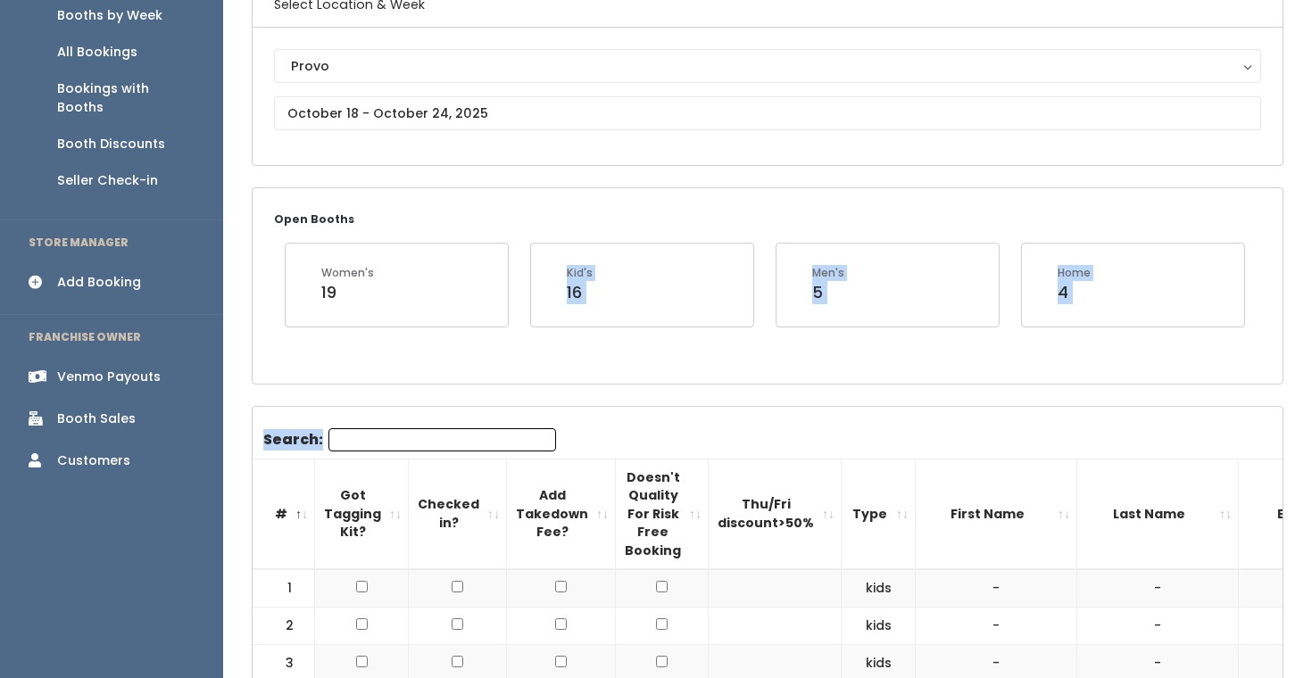
drag, startPoint x: 576, startPoint y: 411, endPoint x: 413, endPoint y: 352, distance: 173.6
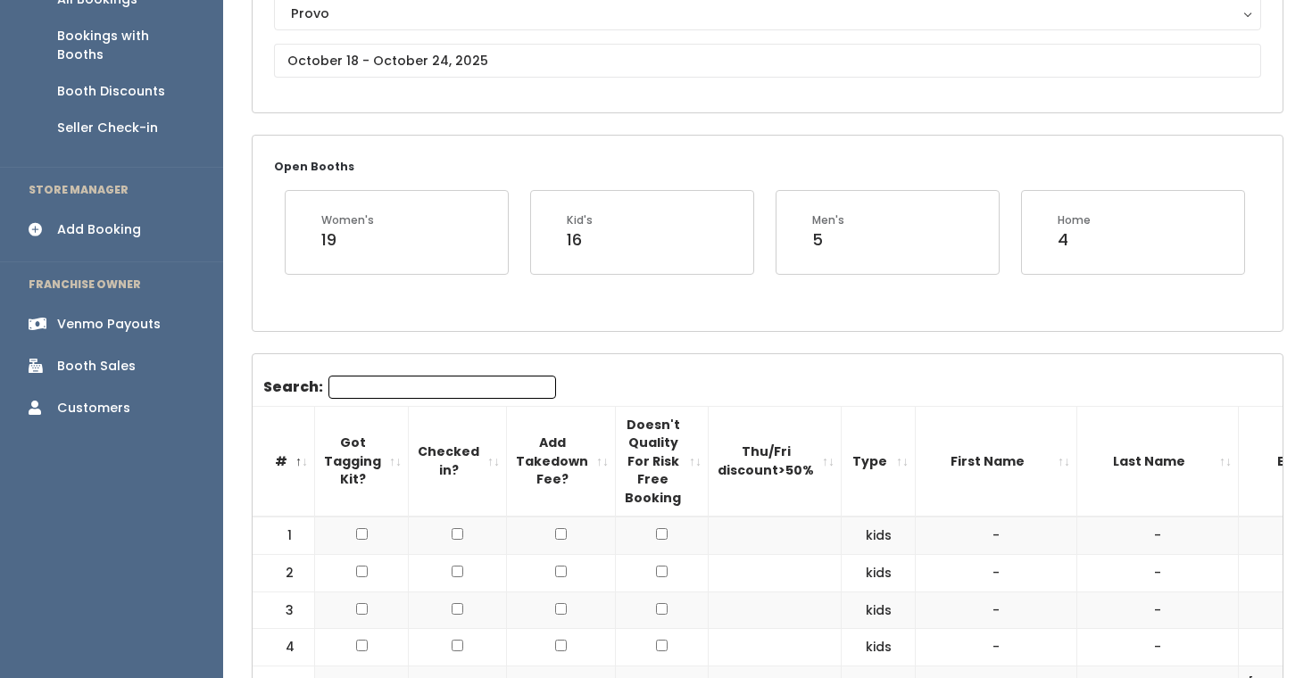
scroll to position [293, 0]
